Goal: Task Accomplishment & Management: Manage account settings

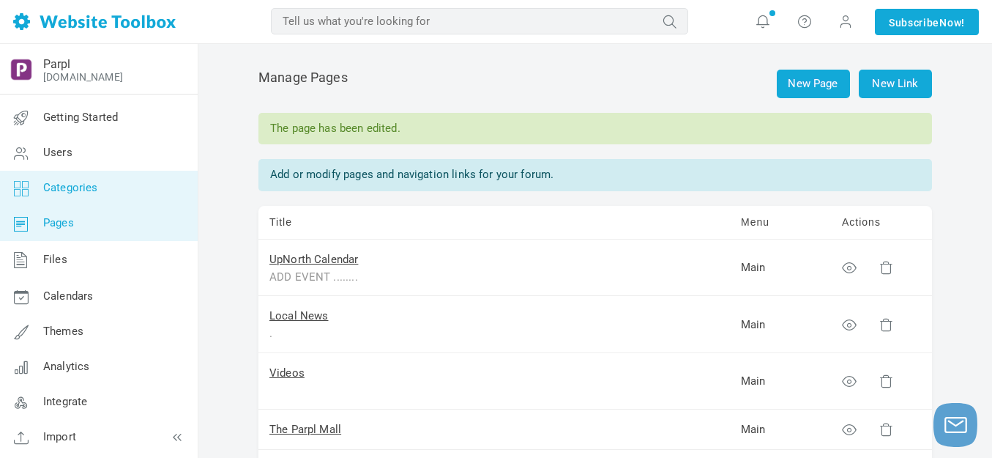
click at [82, 186] on span "Categories" at bounding box center [70, 187] width 55 height 13
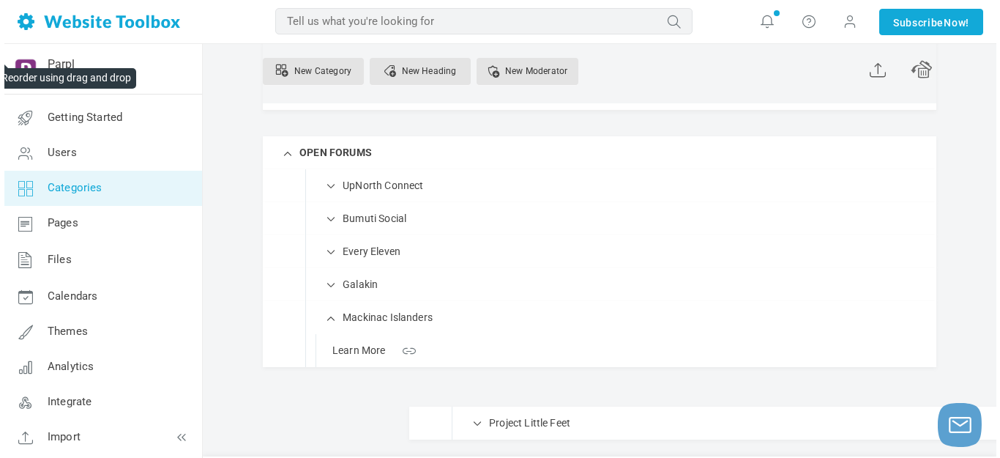
scroll to position [253, 0]
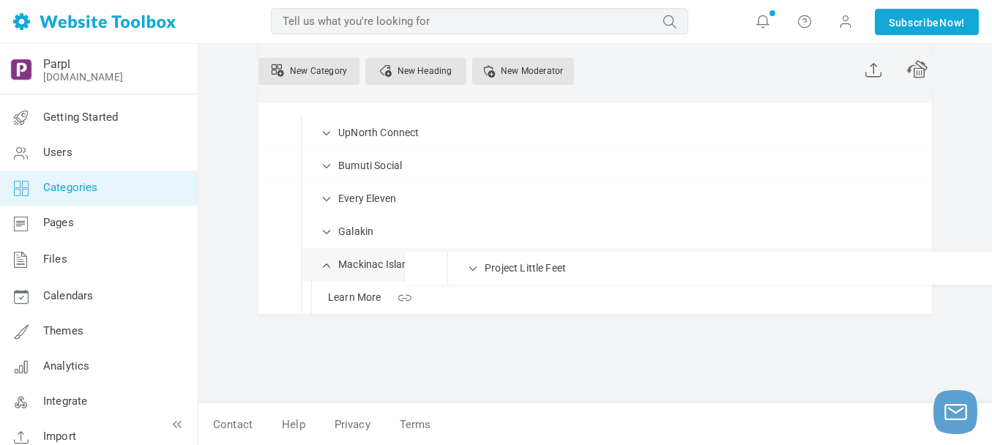
drag, startPoint x: 310, startPoint y: 382, endPoint x: 362, endPoint y: 251, distance: 141.3
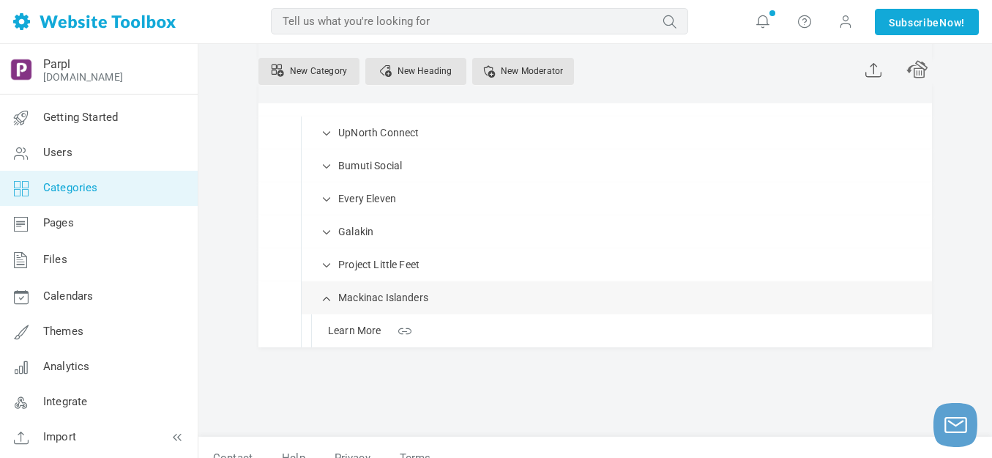
click at [0, 0] on link "Manage" at bounding box center [0, 0] width 0 height 0
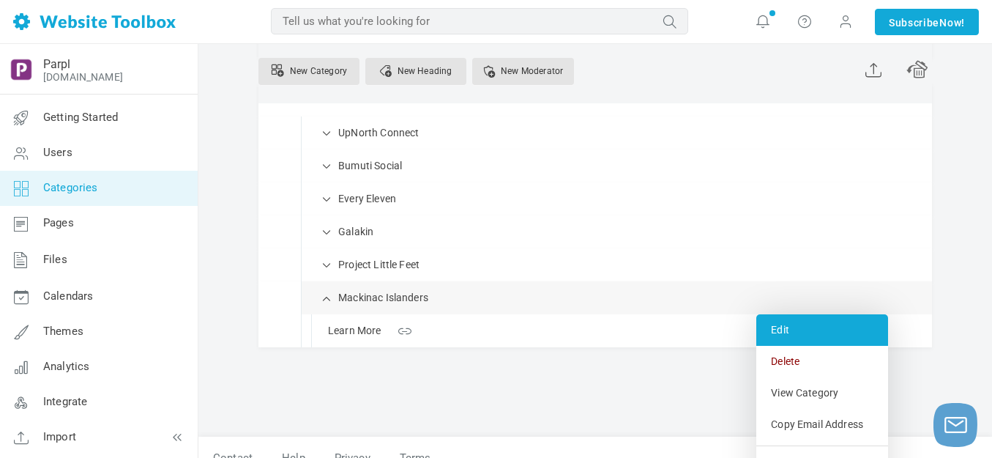
click at [782, 328] on link "Edit" at bounding box center [822, 329] width 132 height 31
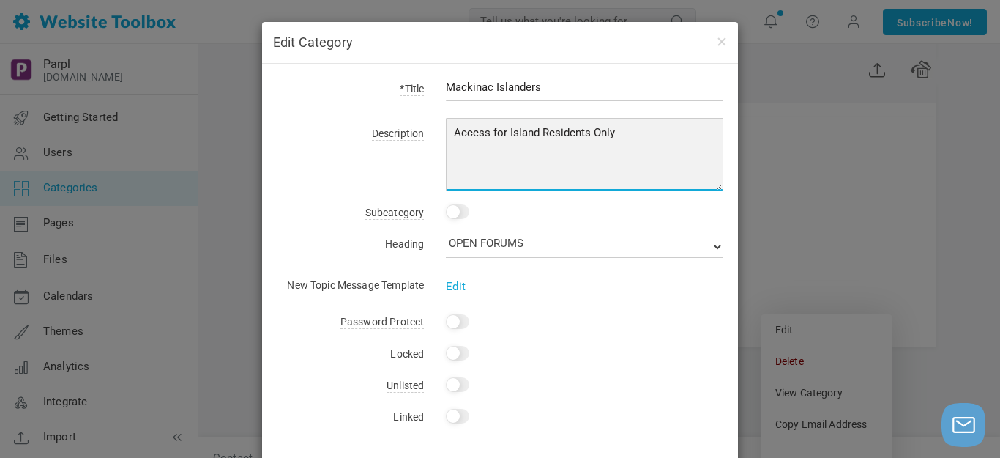
click at [463, 133] on textarea "Access for Island Residents Only" at bounding box center [585, 154] width 278 height 73
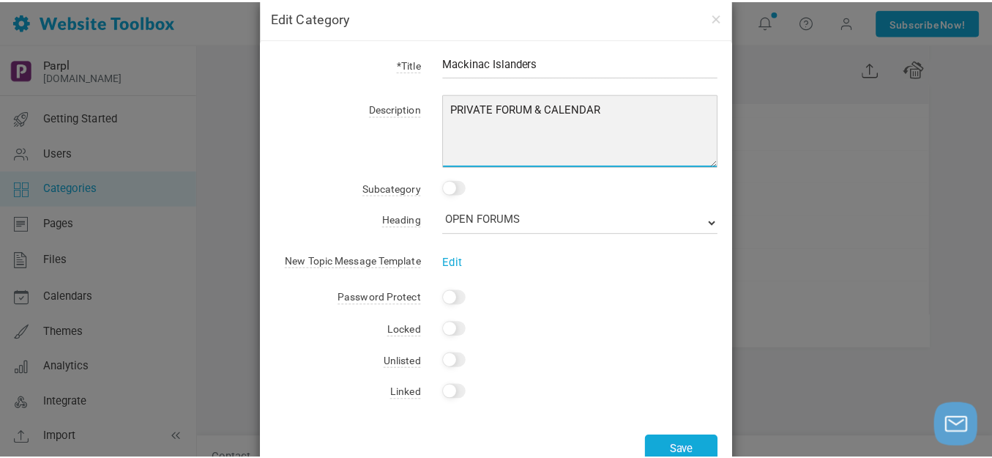
scroll to position [67, 0]
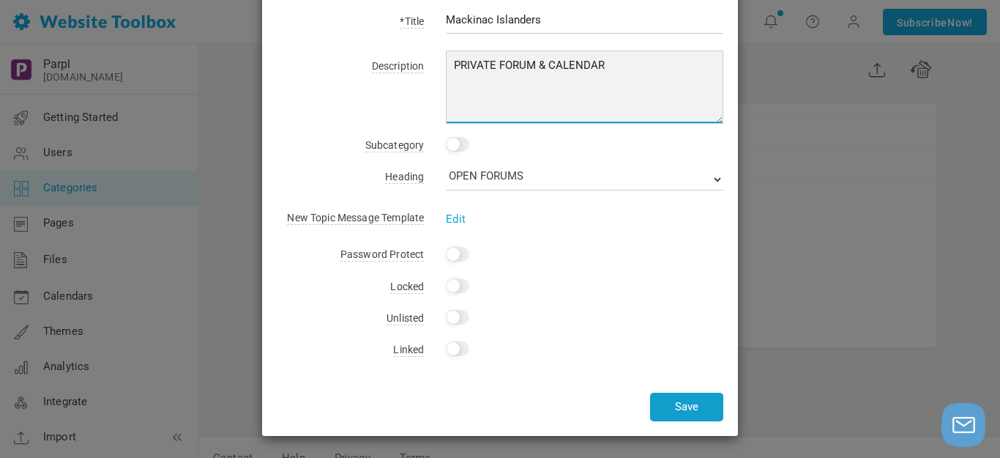
type textarea "PRIVATE FORUM & CALENDAR"
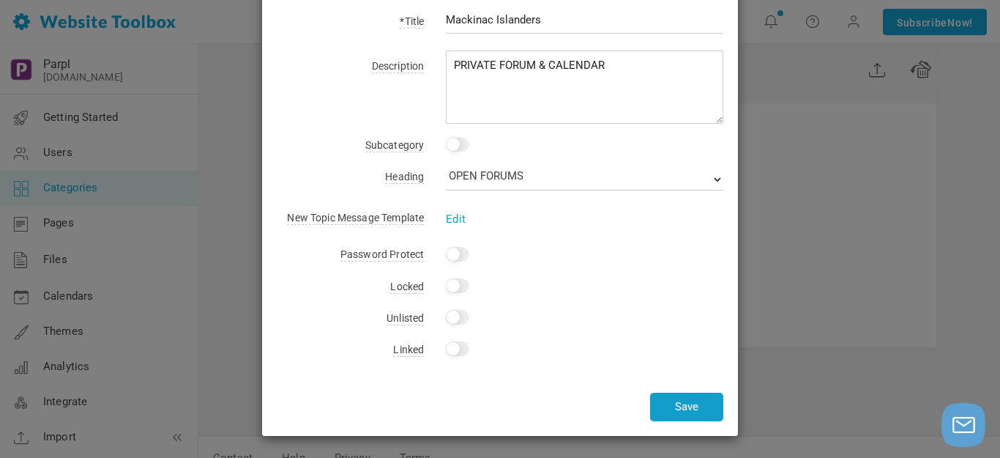
click at [692, 396] on button "Save" at bounding box center [686, 406] width 73 height 29
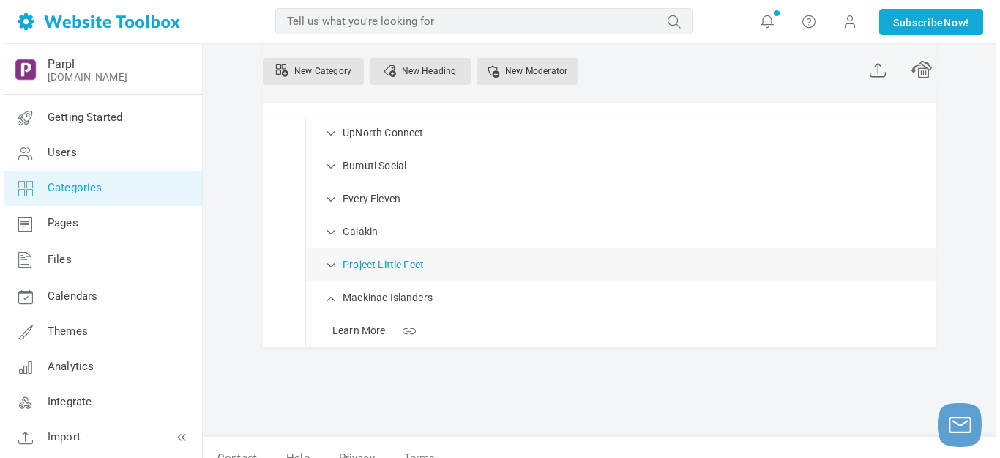
scroll to position [215, 0]
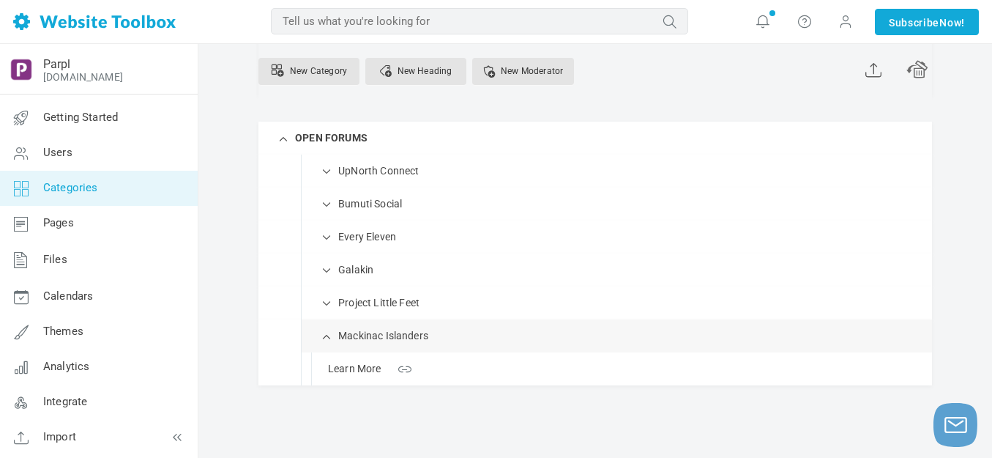
click at [0, 0] on link "Manage" at bounding box center [0, 0] width 0 height 0
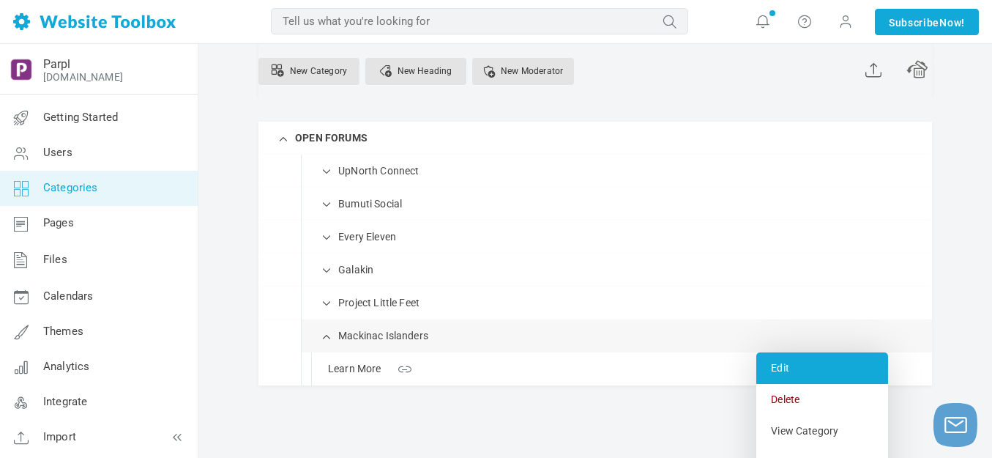
click at [782, 362] on link "Edit" at bounding box center [822, 367] width 132 height 31
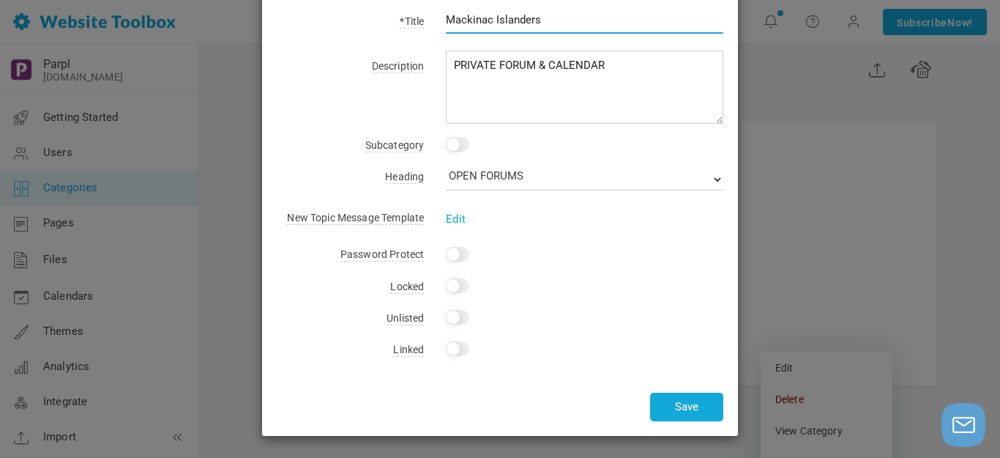
scroll to position [0, 0]
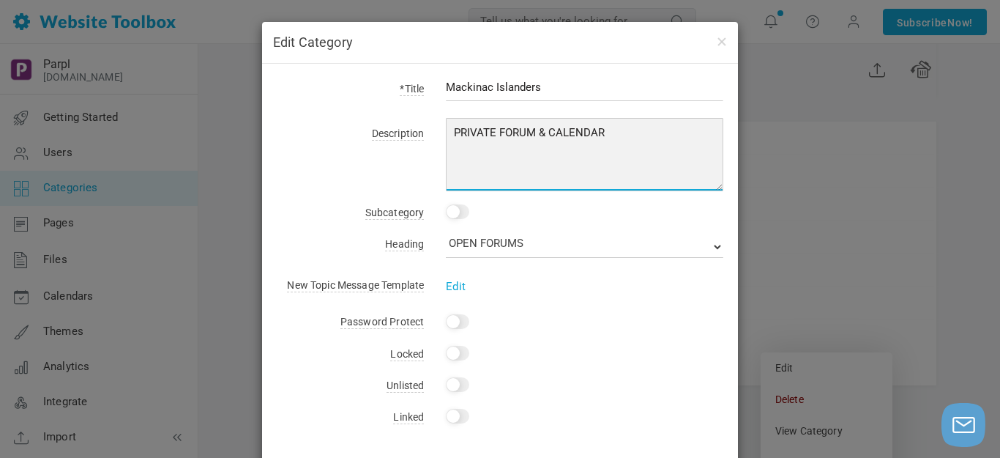
click at [463, 132] on textarea "PRIVATE FORUM & CALENDAR" at bounding box center [585, 154] width 278 height 73
click at [463, 131] on textarea "PRIVATE FORUM & CALENDAR" at bounding box center [585, 154] width 278 height 73
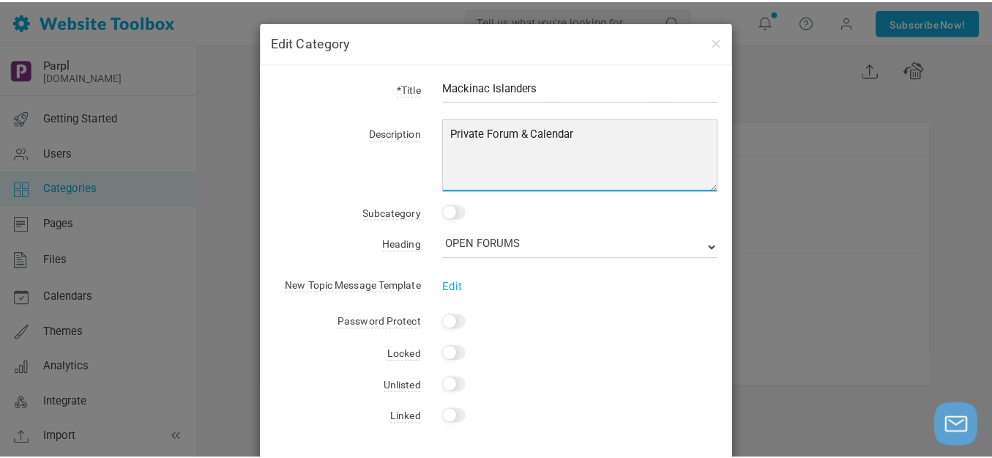
scroll to position [67, 0]
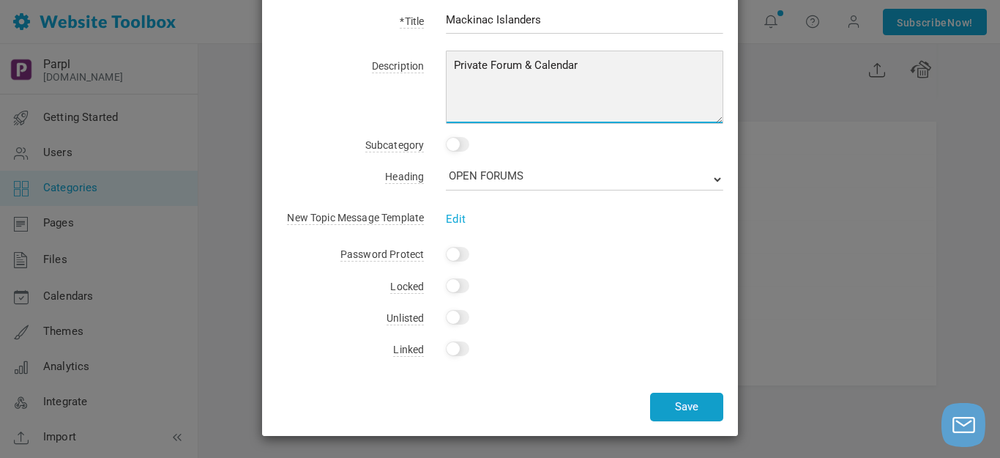
type textarea "Private Forum & Calendar"
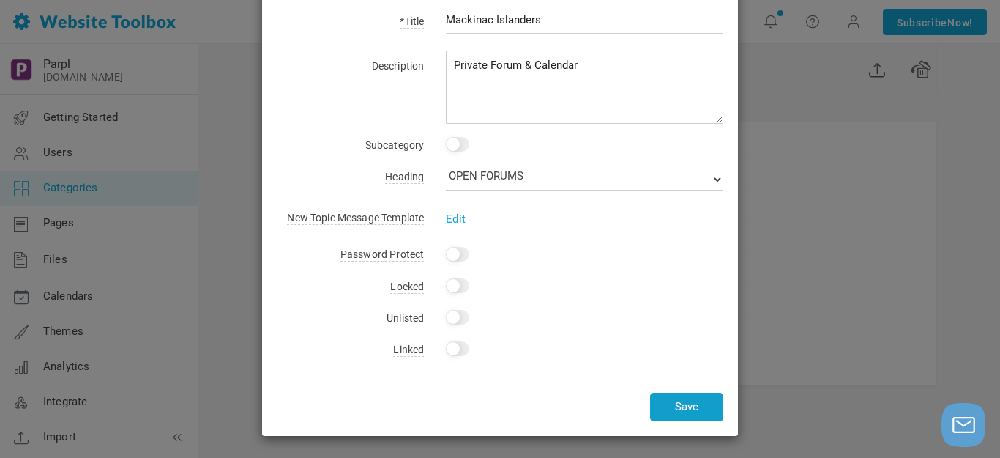
click at [673, 406] on button "Save" at bounding box center [686, 406] width 73 height 29
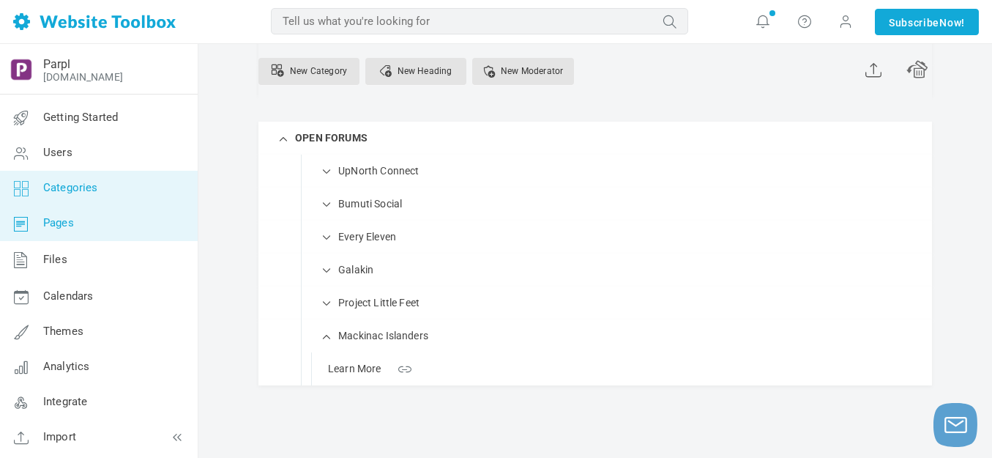
click at [60, 223] on span "Pages" at bounding box center [58, 222] width 31 height 13
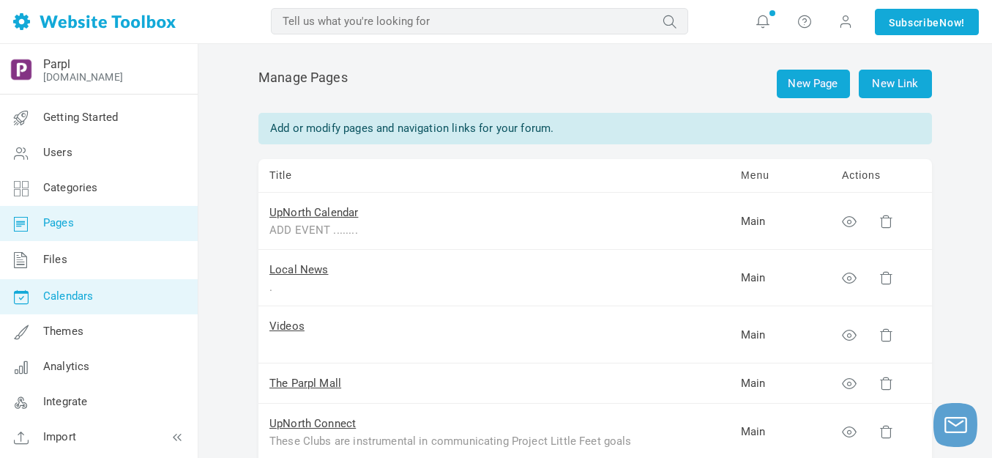
click at [61, 297] on span "Calendars" at bounding box center [68, 295] width 50 height 13
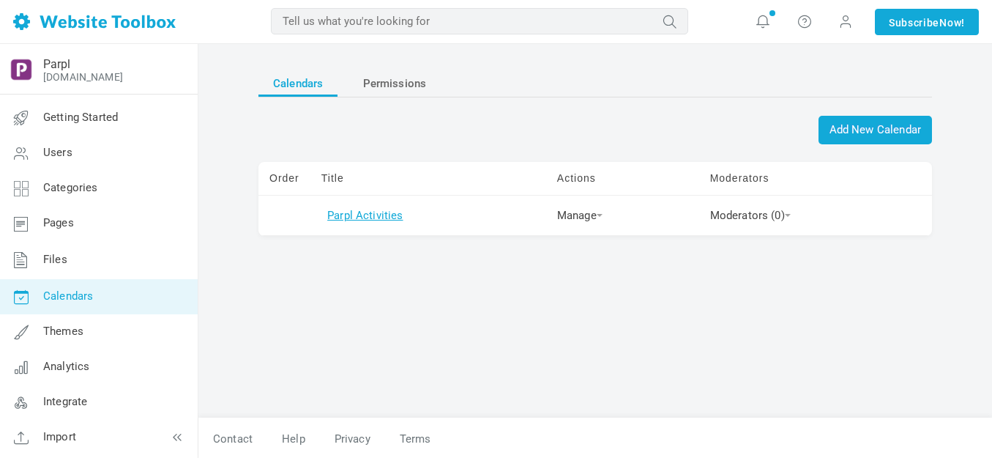
click at [381, 216] on link "Parpl Activities" at bounding box center [364, 215] width 75 height 13
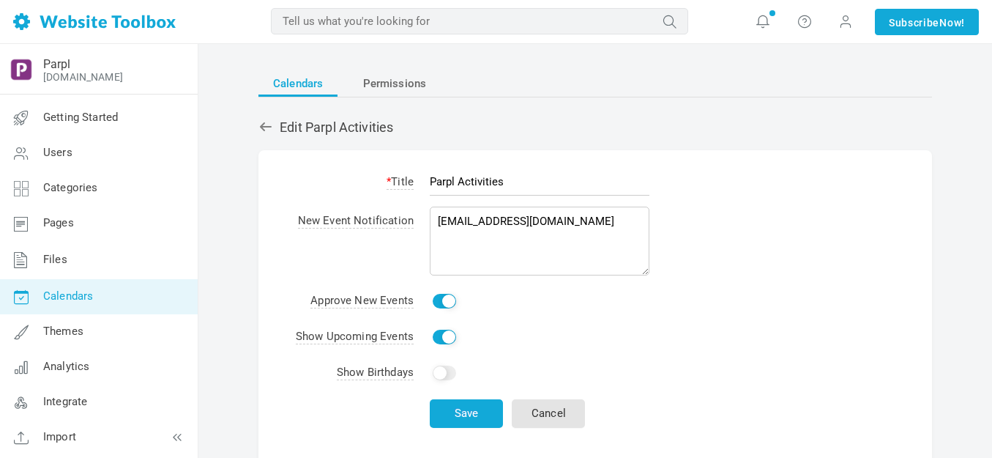
click at [459, 181] on input "Parpl Activities" at bounding box center [540, 182] width 220 height 28
type input "Activities"
click at [469, 414] on button "Save" at bounding box center [466, 413] width 73 height 29
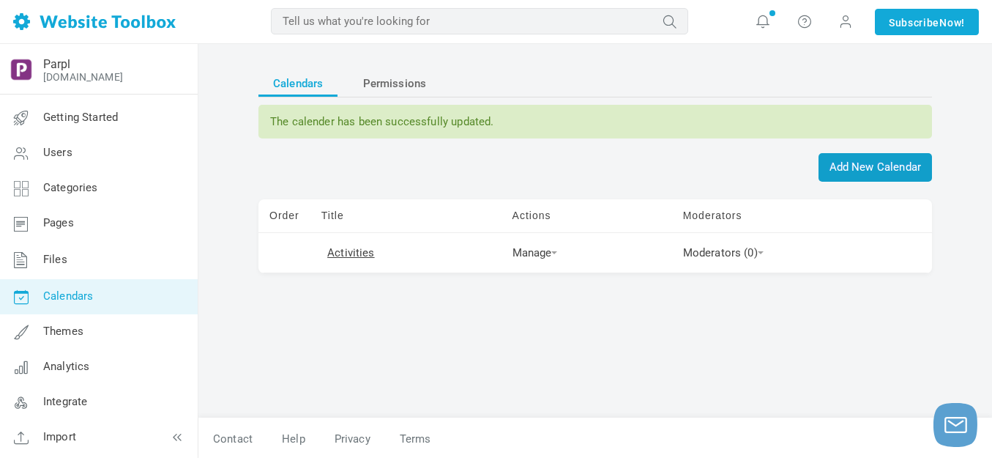
click at [883, 167] on span "Add New Calendar" at bounding box center [875, 167] width 113 height 29
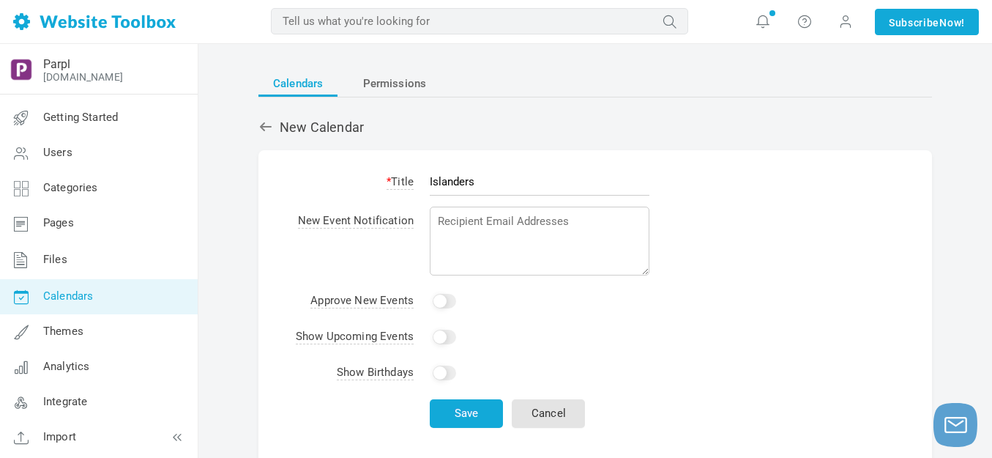
type input "Islanders"
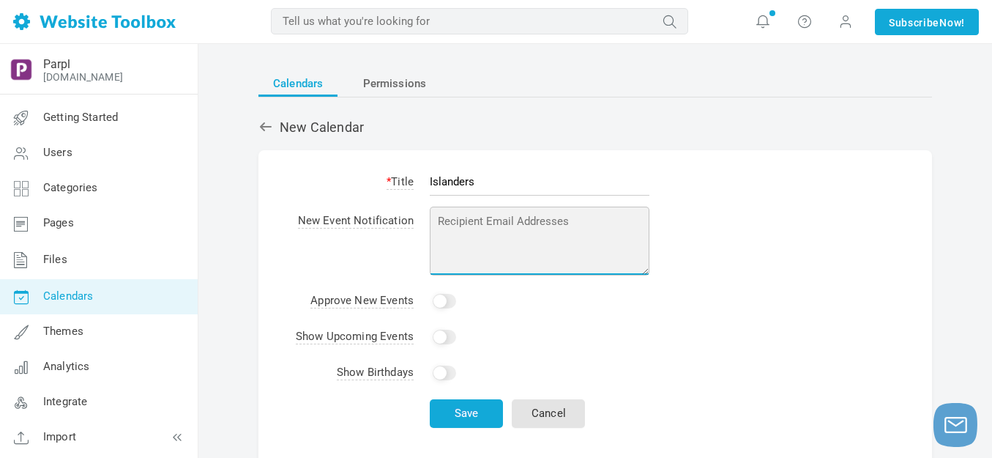
click at [470, 214] on textarea at bounding box center [540, 240] width 220 height 69
type textarea "[EMAIL_ADDRESS][DOMAIN_NAME]"
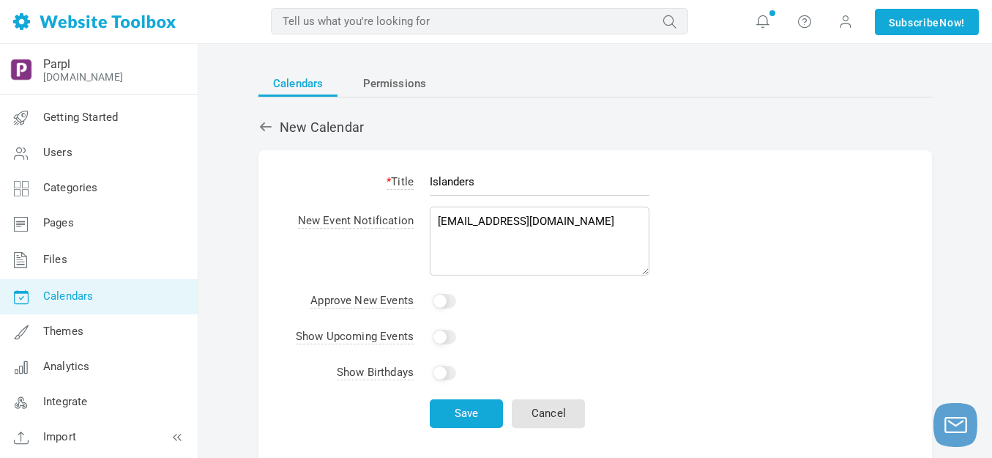
click at [451, 302] on input "Yes" at bounding box center [444, 301] width 23 height 15
checkbox input "true"
click at [450, 336] on input "Yes" at bounding box center [444, 336] width 23 height 15
checkbox input "true"
click at [472, 414] on button "Save" at bounding box center [466, 413] width 73 height 29
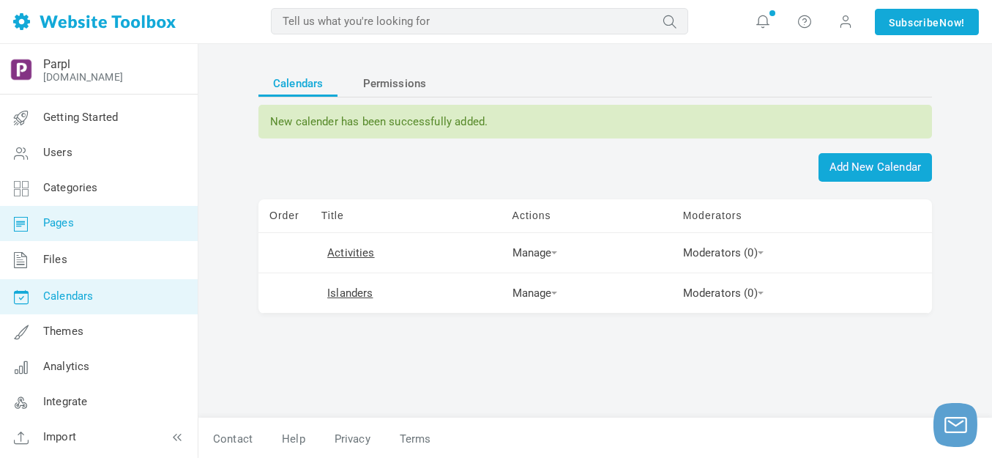
click at [77, 226] on link "Pages" at bounding box center [98, 223] width 198 height 35
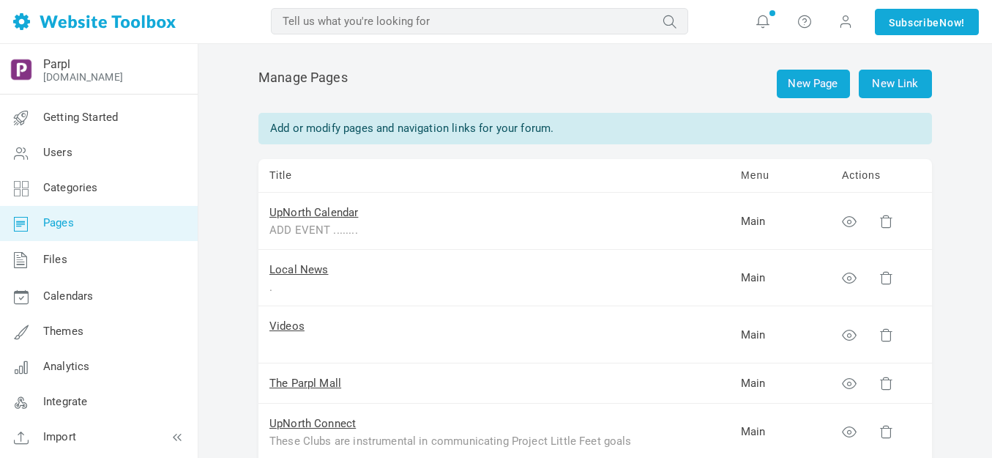
scroll to position [366, 0]
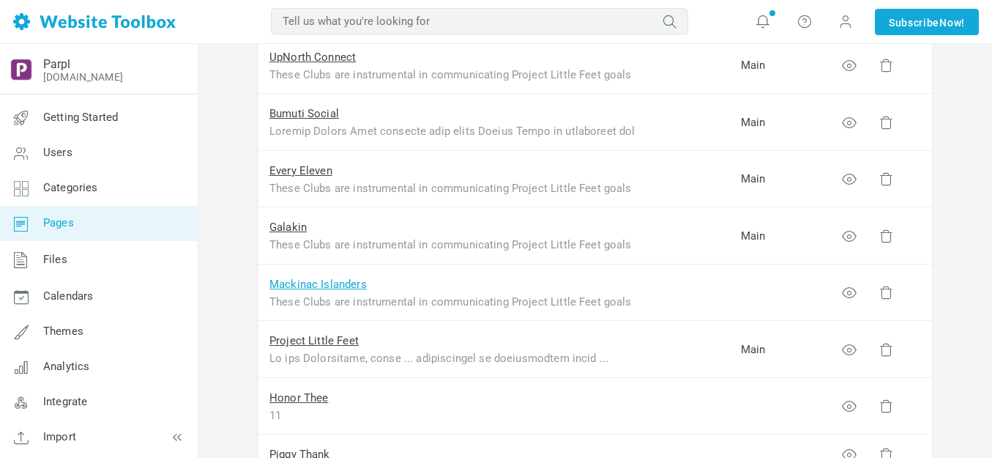
click at [340, 284] on link "Mackinac Islanders" at bounding box center [317, 284] width 97 height 13
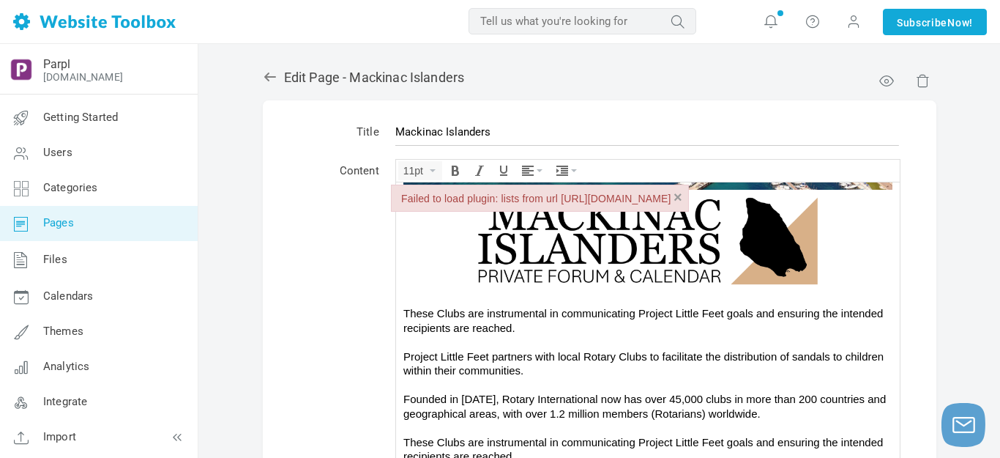
scroll to position [146, 0]
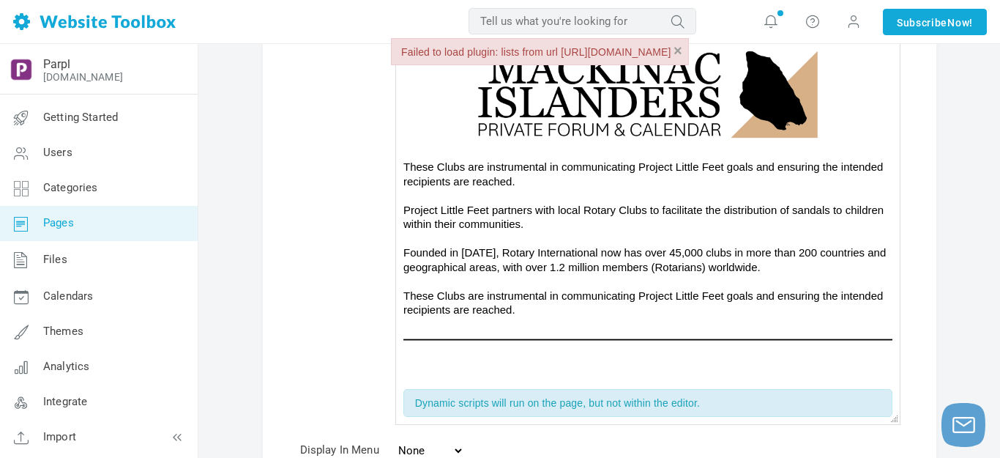
click at [548, 202] on div "Project Little Feet partners with local Rotary Clubs to facilitate the distribu…" at bounding box center [647, 259] width 489 height 114
click at [536, 159] on div "These Clubs are instrumental in communicating Project Little Feet goals and ens…" at bounding box center [647, 173] width 489 height 29
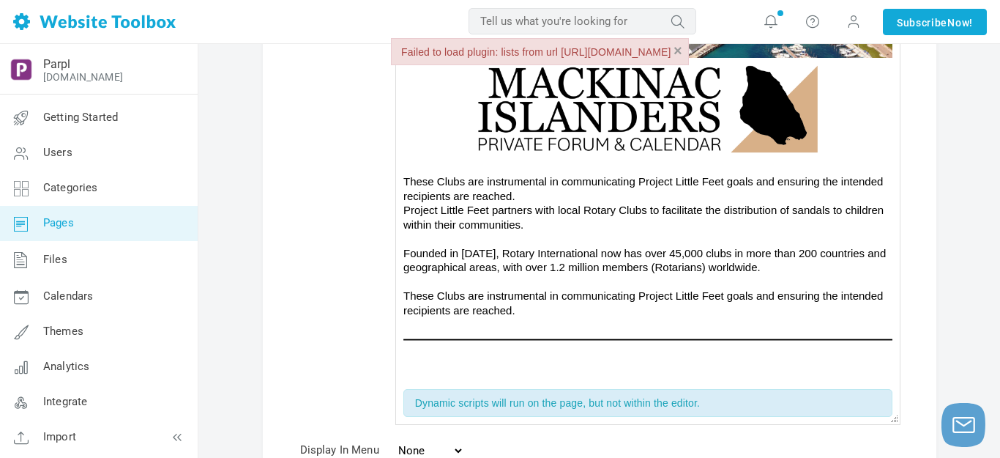
scroll to position [160, 0]
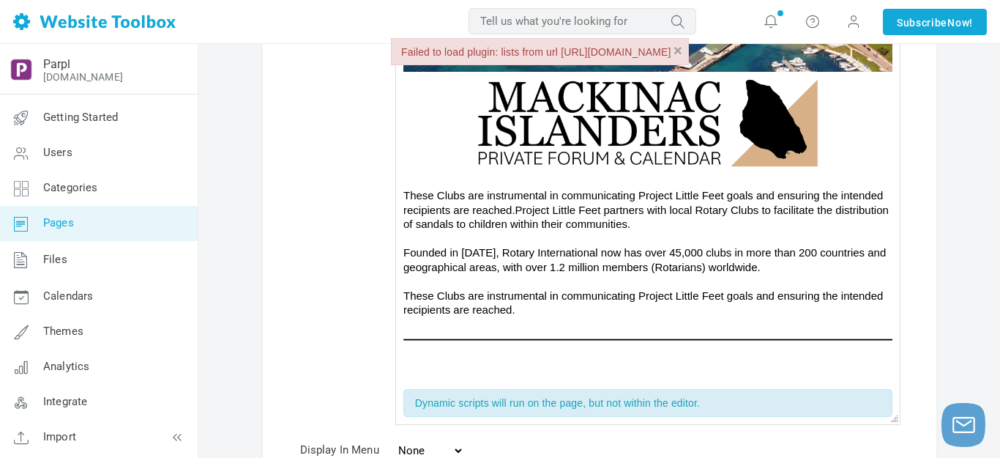
click at [770, 239] on div "These Clubs are instrumental in communicating Project Little Feet goals and ens…" at bounding box center [647, 251] width 489 height 129
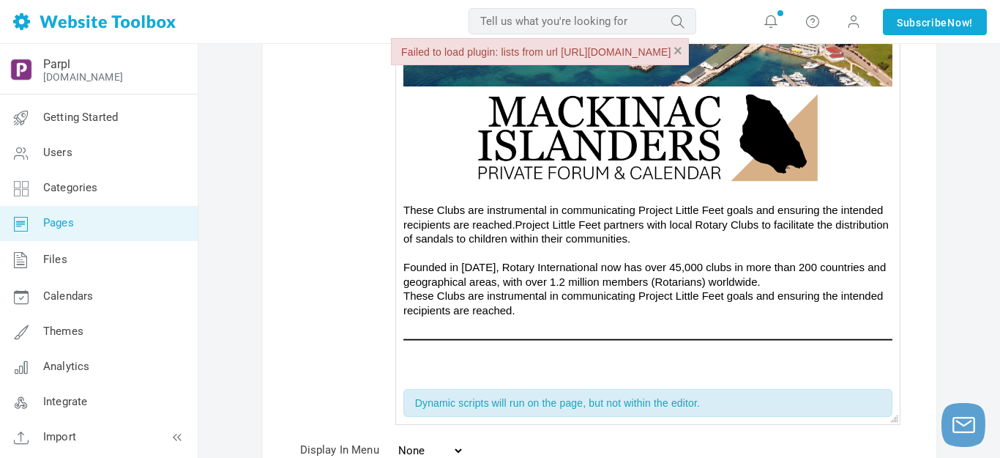
scroll to position [146, 0]
click at [706, 206] on div "These Clubs are instrumental in communicating Project Little Feet goals and ens…" at bounding box center [647, 259] width 489 height 114
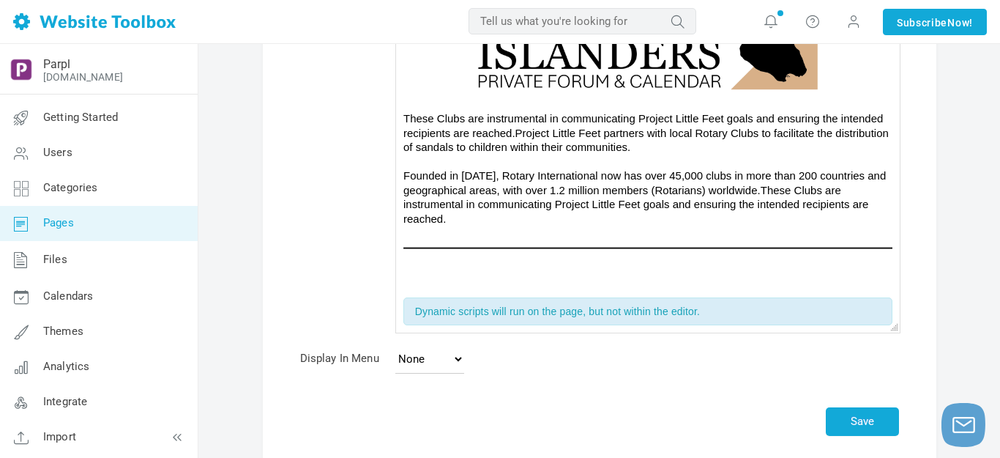
scroll to position [332, 0]
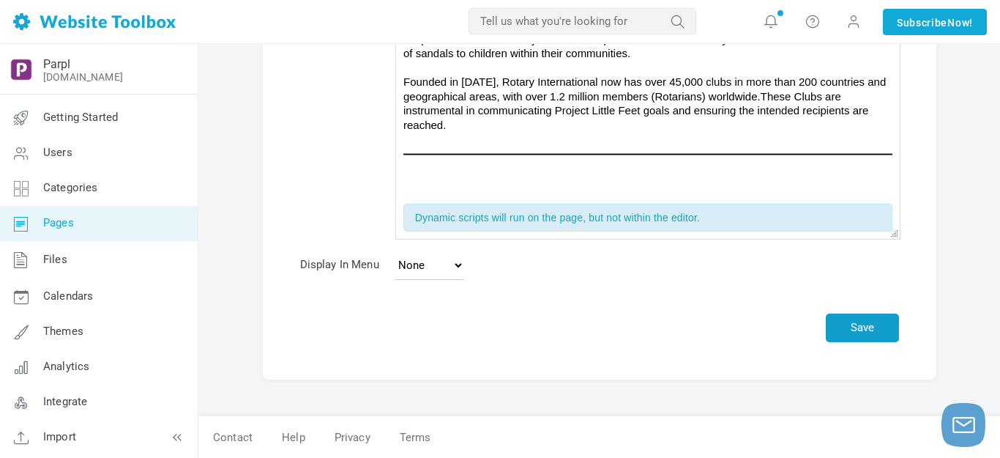
click at [846, 322] on button "Save" at bounding box center [862, 327] width 73 height 29
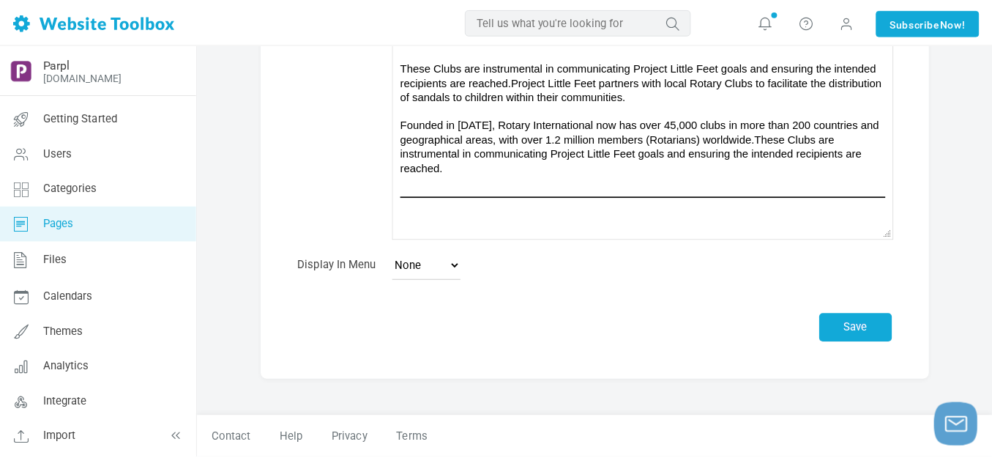
scroll to position [289, 0]
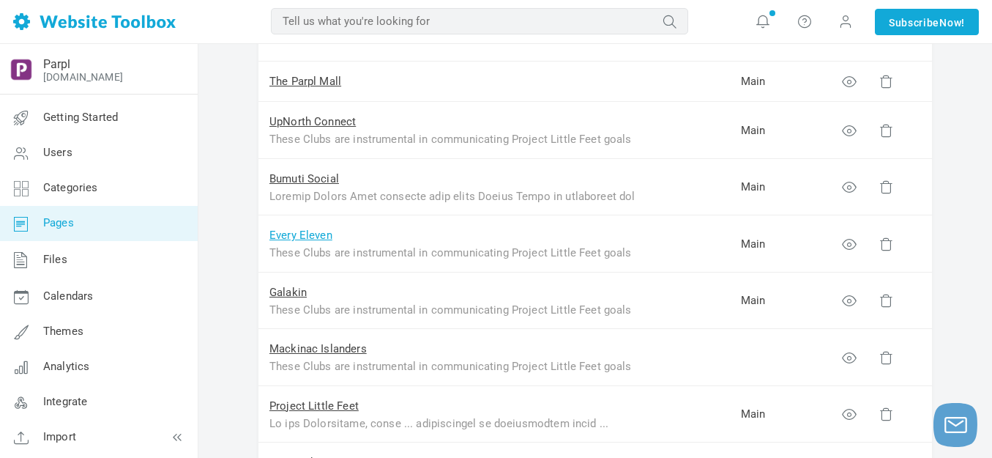
scroll to position [439, 0]
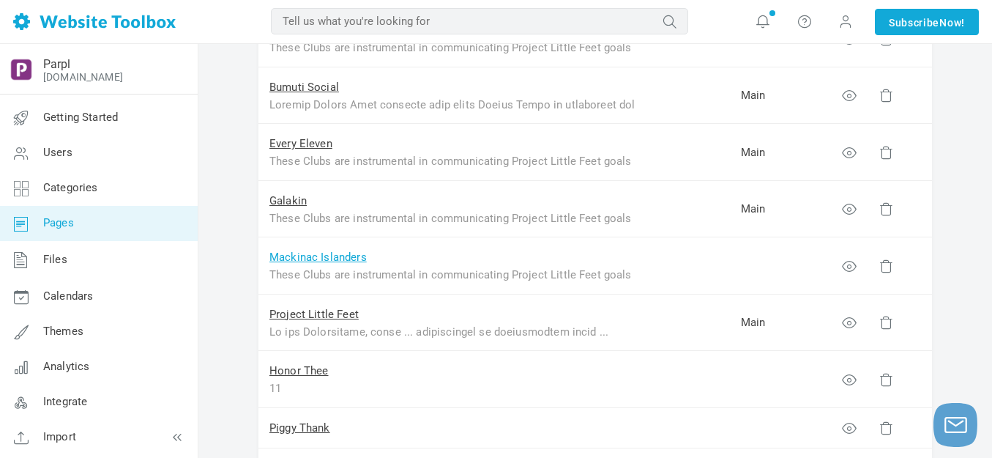
click at [316, 256] on link "Mackinac Islanders" at bounding box center [317, 256] width 97 height 13
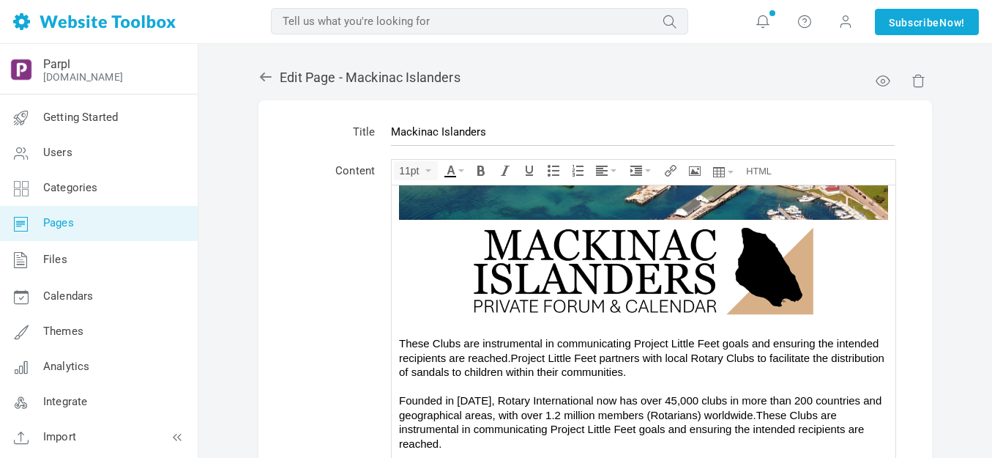
scroll to position [162, 0]
click at [692, 344] on div "These Clubs are instrumental in communicating Project Little Feet goals and ens…" at bounding box center [643, 392] width 489 height 114
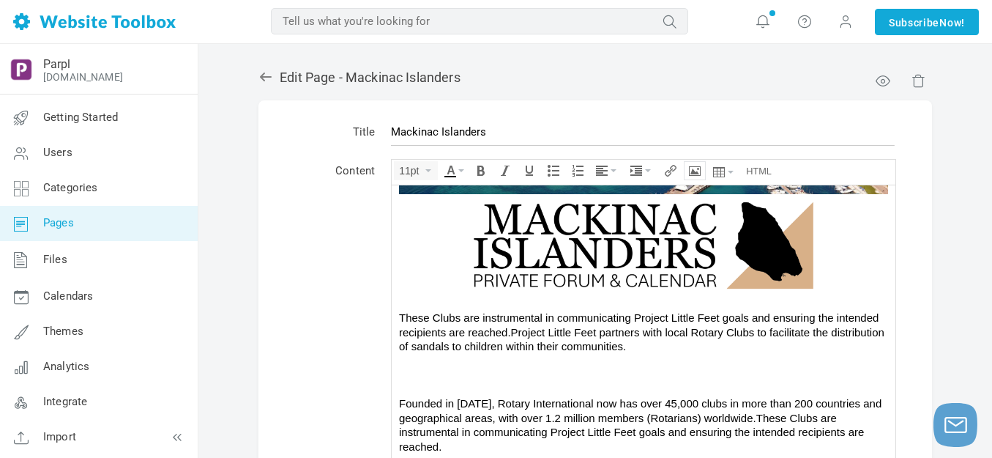
click at [698, 168] on icon "Insert/edit image" at bounding box center [695, 171] width 12 height 12
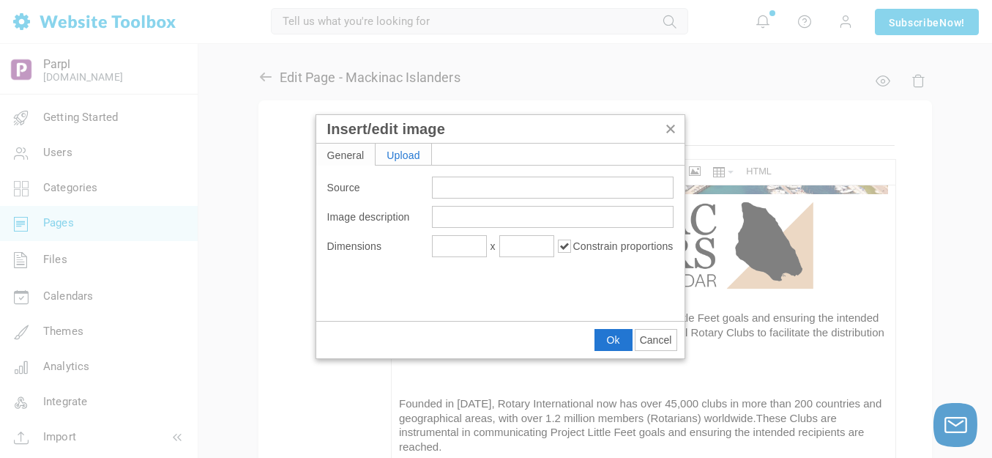
click at [428, 152] on div "Upload" at bounding box center [404, 154] width 56 height 21
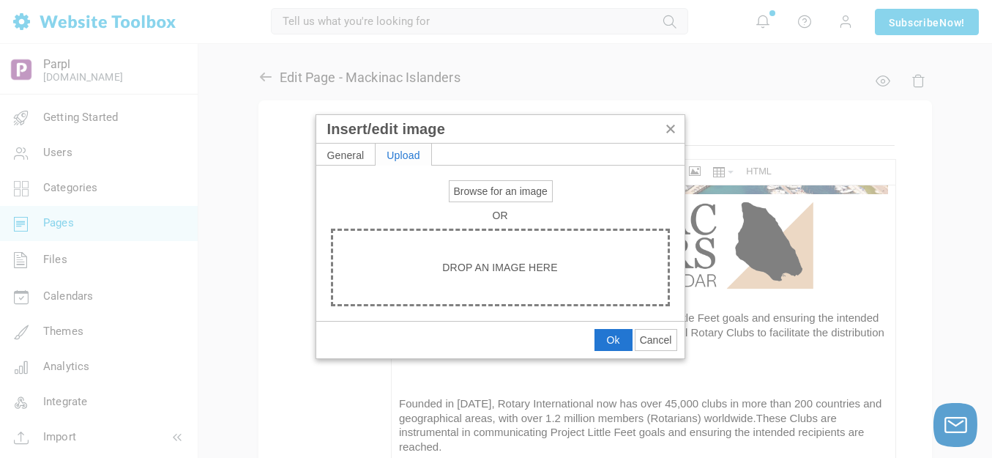
click at [496, 189] on span "Browse for an image" at bounding box center [501, 191] width 94 height 12
type input "C:\fakepath\Screenshot.png"
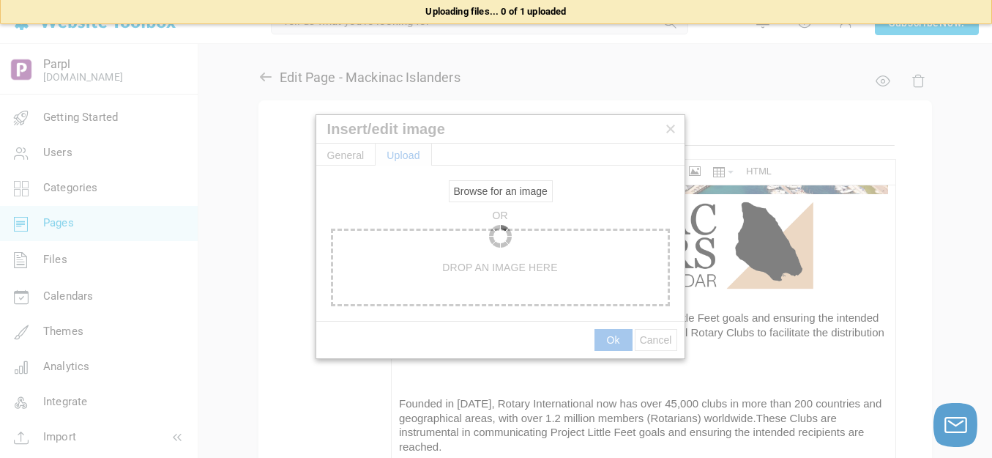
type input "https://d28lcup14p4e72.cloudfront.net/286758%2F9506498%2FScreenshot.png"
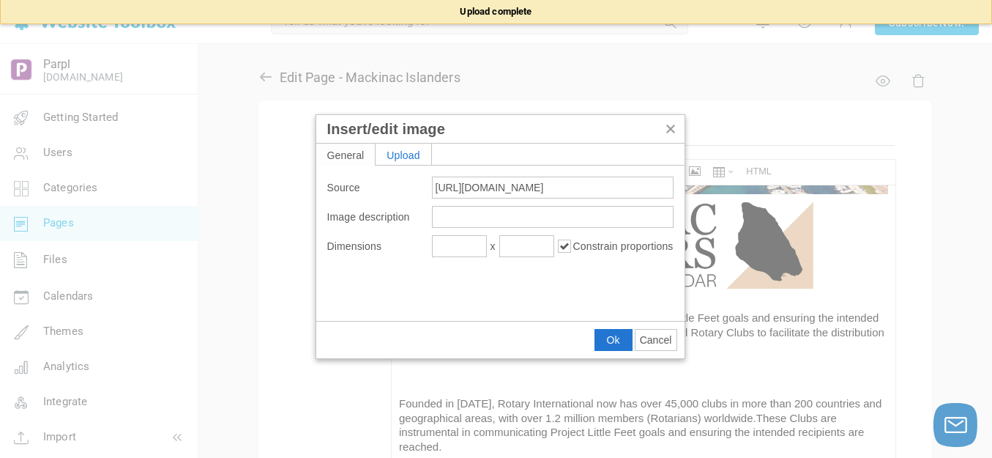
type input "1920"
type input "384"
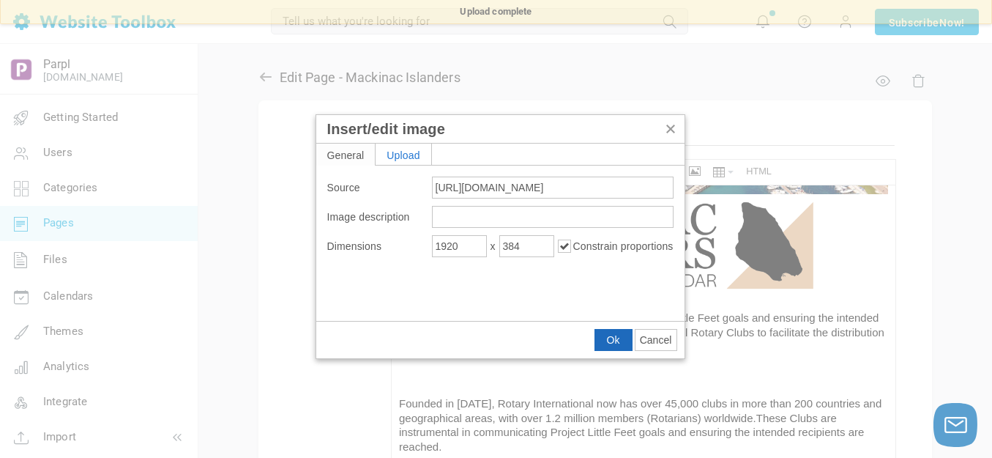
drag, startPoint x: 614, startPoint y: 338, endPoint x: 221, endPoint y: 151, distance: 435.3
click at [614, 338] on span "Ok" at bounding box center [613, 340] width 13 height 12
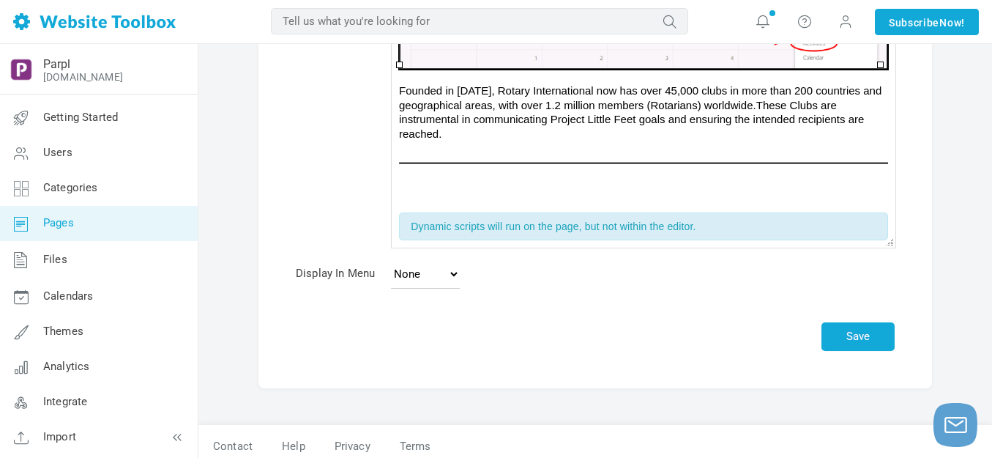
scroll to position [319, 0]
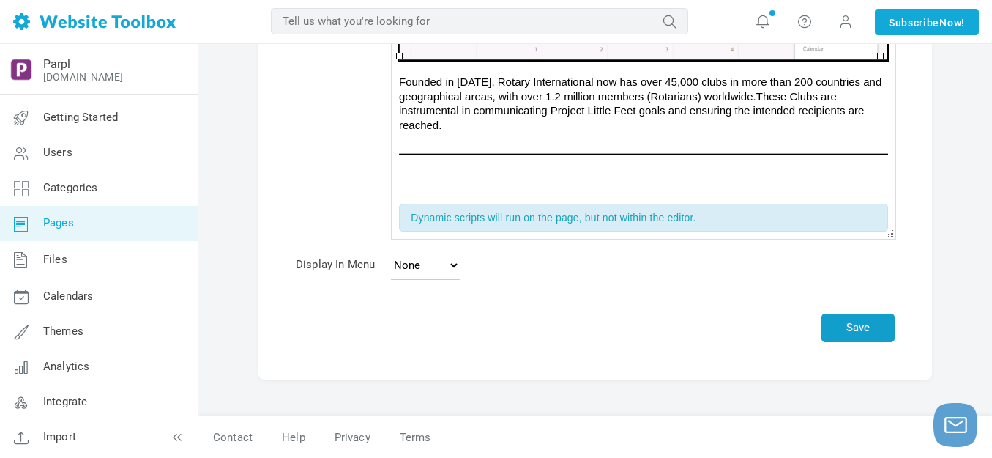
click at [855, 324] on button "Save" at bounding box center [858, 327] width 73 height 29
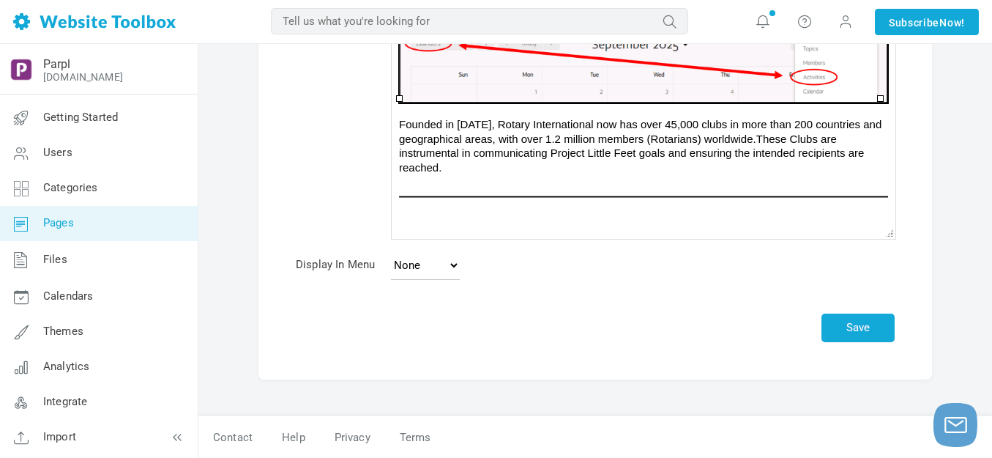
scroll to position [276, 0]
